Goal: Information Seeking & Learning: Check status

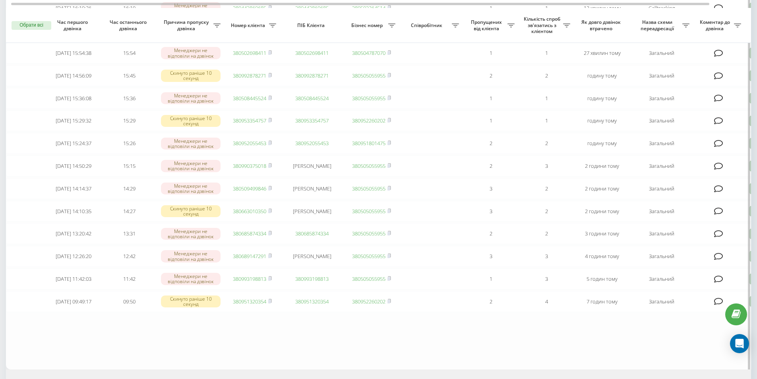
scroll to position [119, 0]
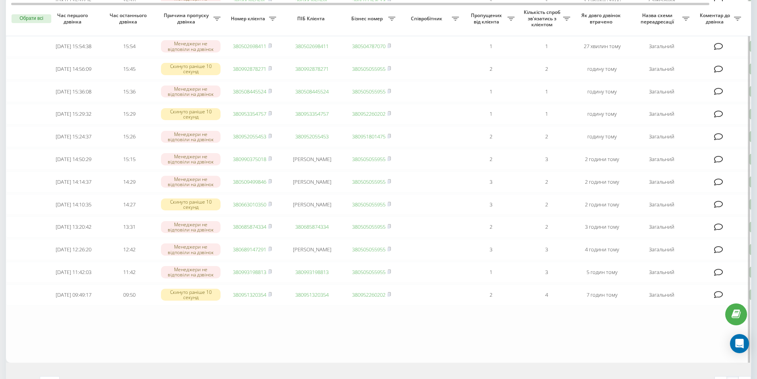
click at [326, 348] on table "Сьогодні 2025-09-23 16:10:26 16:10 Менеджери не відповіли на дзвінок 3804438606…" at bounding box center [403, 149] width 795 height 426
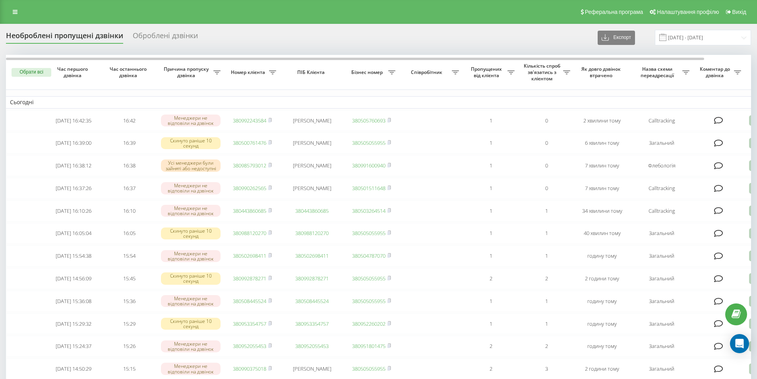
click at [320, 33] on div "Необроблені пропущені дзвінки Оброблені дзвінки Експорт .csv .xlsx 23.09.2025 -…" at bounding box center [378, 37] width 745 height 15
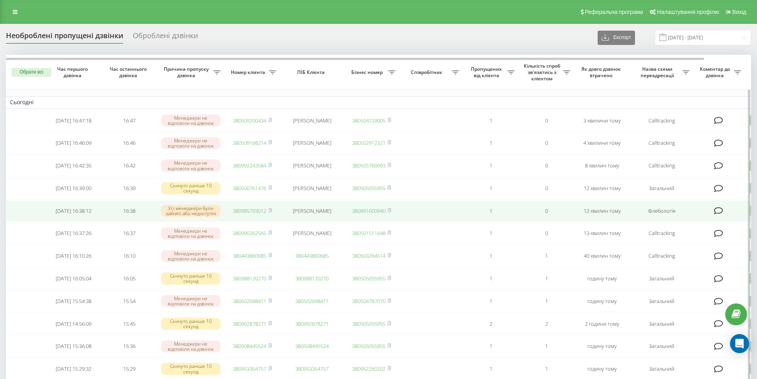
click at [252, 214] on link "380985793012" at bounding box center [249, 210] width 33 height 7
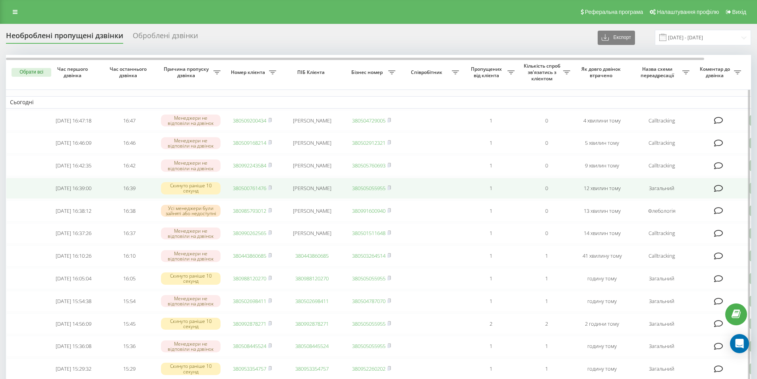
click at [263, 192] on link "380500761476" at bounding box center [249, 187] width 33 height 7
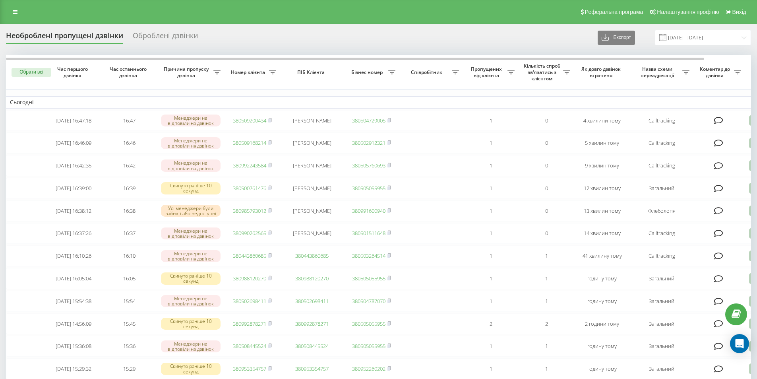
drag, startPoint x: 313, startPoint y: 29, endPoint x: 321, endPoint y: 25, distance: 8.7
click at [313, 29] on div "Необроблені пропущені дзвінки Оброблені дзвінки Експорт .csv .xlsx [DATE] - [DA…" at bounding box center [378, 343] width 757 height 639
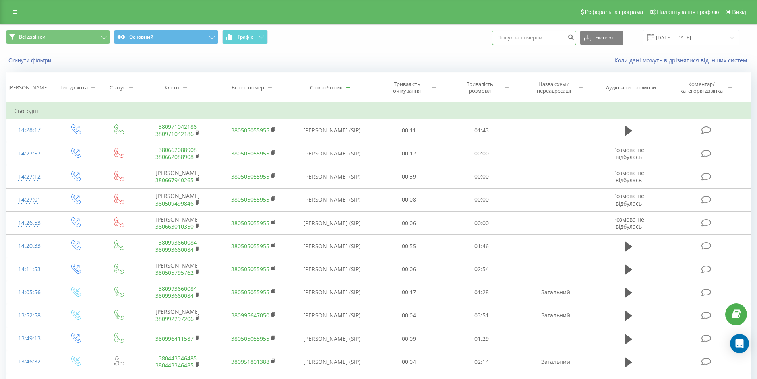
click at [521, 35] on input at bounding box center [534, 38] width 84 height 14
paste input "380500761476"
type input "380500761476"
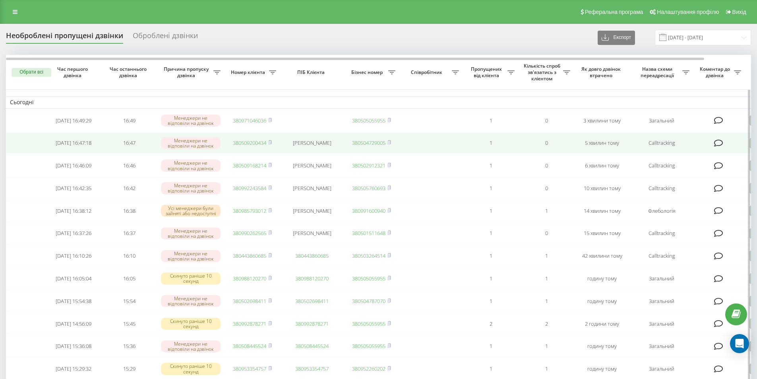
click at [254, 145] on link "380509200434" at bounding box center [249, 142] width 33 height 7
click at [247, 144] on link "380971046036" at bounding box center [249, 142] width 33 height 7
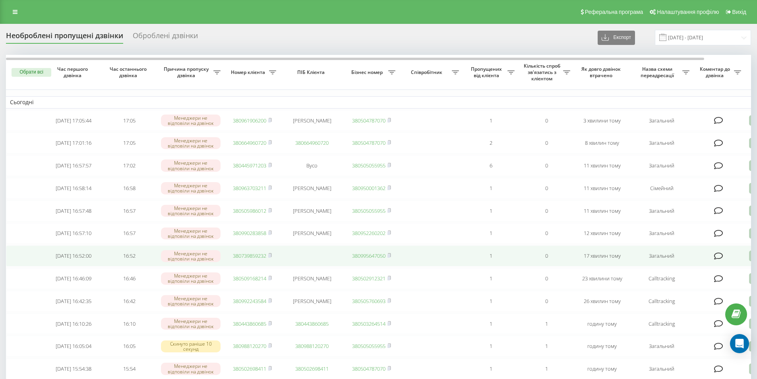
click at [257, 260] on td "380739859232" at bounding box center [253, 255] width 56 height 21
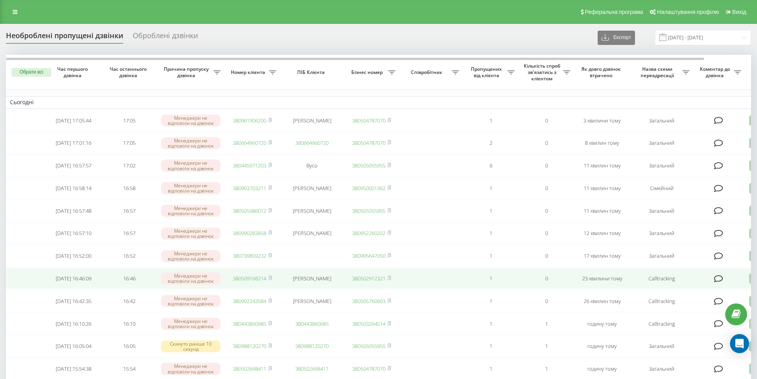
click at [260, 282] on link "380509168214" at bounding box center [249, 278] width 33 height 7
